Goal: Leave review/rating

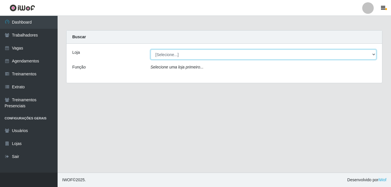
click at [375, 54] on select "[Selecione...] [GEOGRAPHIC_DATA] - [DATE][GEOGRAPHIC_DATA]" at bounding box center [264, 55] width 226 height 10
select select "471"
click at [151, 50] on select "[Selecione...] [GEOGRAPHIC_DATA] - [DATE][GEOGRAPHIC_DATA]" at bounding box center [264, 55] width 226 height 10
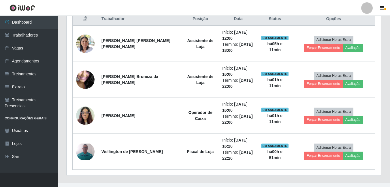
scroll to position [230, 0]
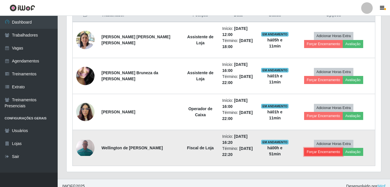
click at [343, 148] on button "Forçar Encerramento" at bounding box center [323, 152] width 39 height 8
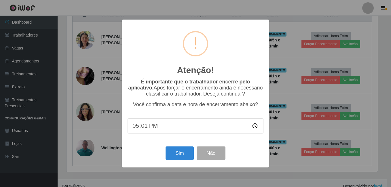
type input "17:11"
click at [182, 158] on button "Sim" at bounding box center [180, 154] width 28 height 14
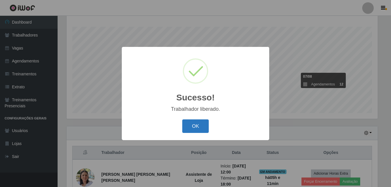
click at [199, 131] on button "OK" at bounding box center [195, 127] width 27 height 14
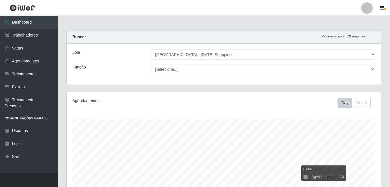
scroll to position [173, 0]
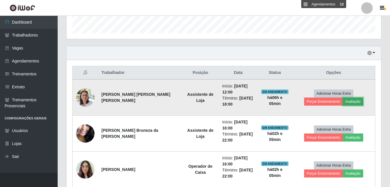
click at [343, 103] on button "Avaliação" at bounding box center [353, 102] width 20 height 8
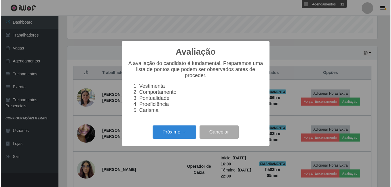
scroll to position [120, 311]
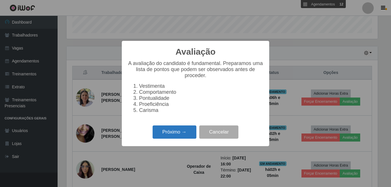
click at [164, 132] on button "Próximo →" at bounding box center [175, 133] width 44 height 14
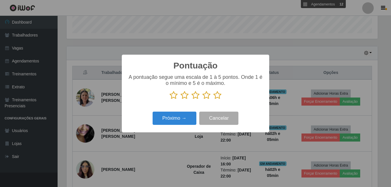
click at [218, 97] on icon at bounding box center [217, 95] width 8 height 9
click at [213, 100] on input "radio" at bounding box center [213, 100] width 0 height 0
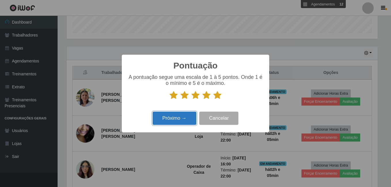
click at [178, 125] on button "Próximo →" at bounding box center [175, 119] width 44 height 14
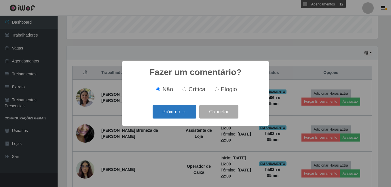
click at [177, 112] on button "Próximo →" at bounding box center [175, 112] width 44 height 14
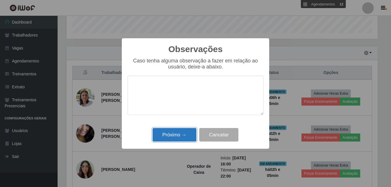
click at [184, 132] on button "Próximo →" at bounding box center [175, 135] width 44 height 14
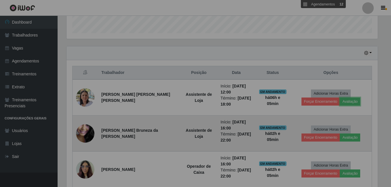
scroll to position [120, 314]
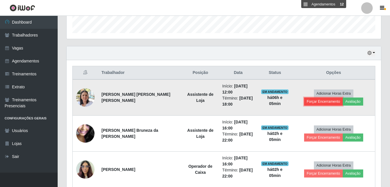
click at [343, 98] on button "Forçar Encerramento" at bounding box center [323, 102] width 39 height 8
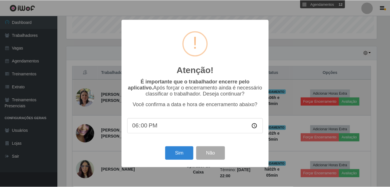
scroll to position [120, 311]
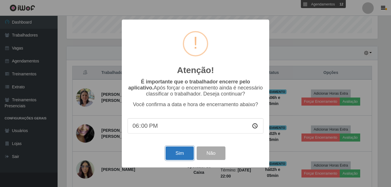
click at [174, 151] on button "Sim" at bounding box center [180, 154] width 28 height 14
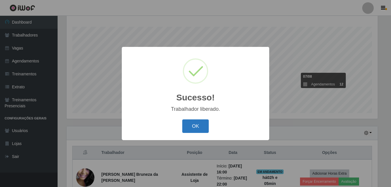
click at [196, 128] on button "OK" at bounding box center [195, 127] width 27 height 14
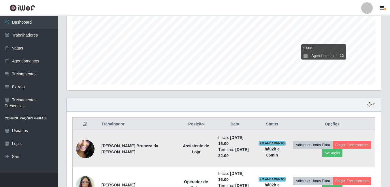
scroll to position [165, 0]
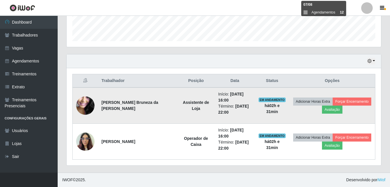
click at [85, 109] on img at bounding box center [85, 105] width 18 height 41
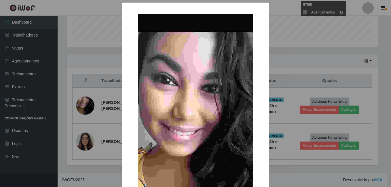
click at [117, 144] on div "× OK Cancel" at bounding box center [195, 93] width 391 height 187
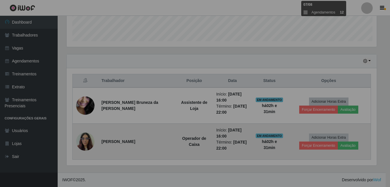
scroll to position [120, 314]
